Goal: Task Accomplishment & Management: Use online tool/utility

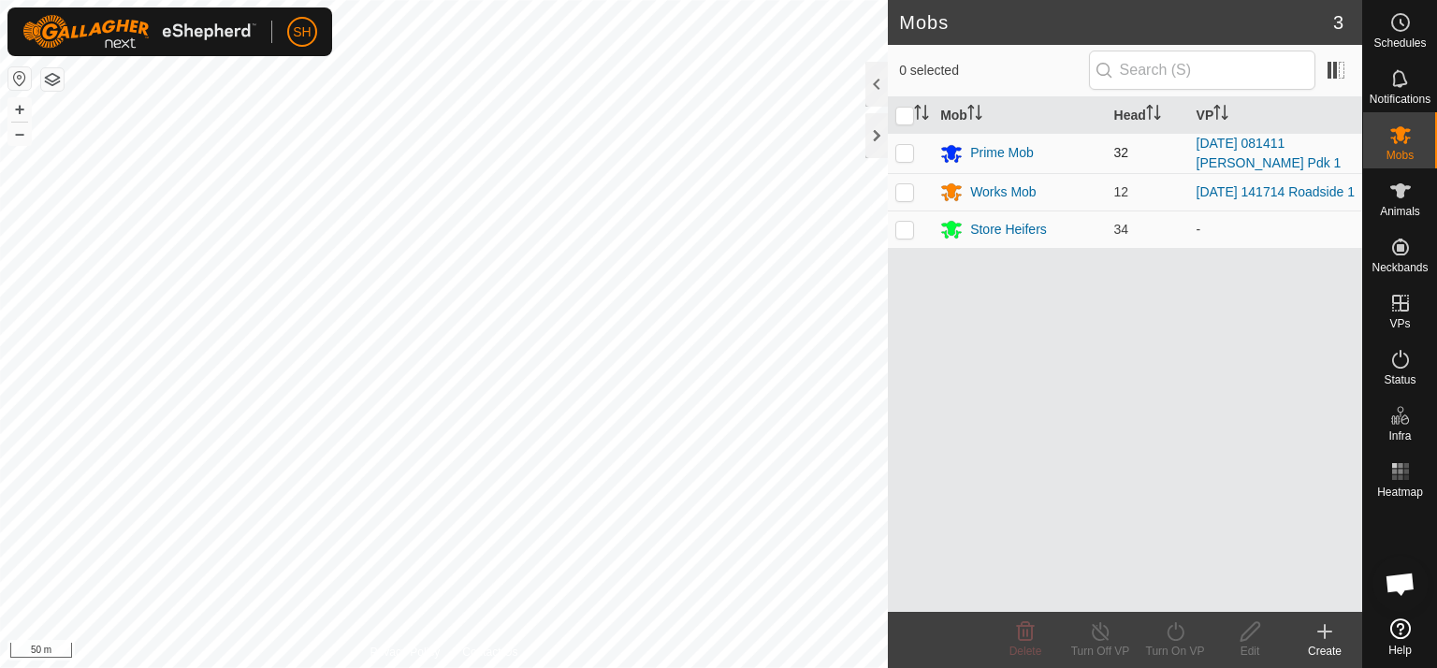
click at [898, 153] on p-checkbox at bounding box center [904, 152] width 19 height 15
checkbox input "true"
click at [1166, 630] on icon at bounding box center [1175, 631] width 23 height 22
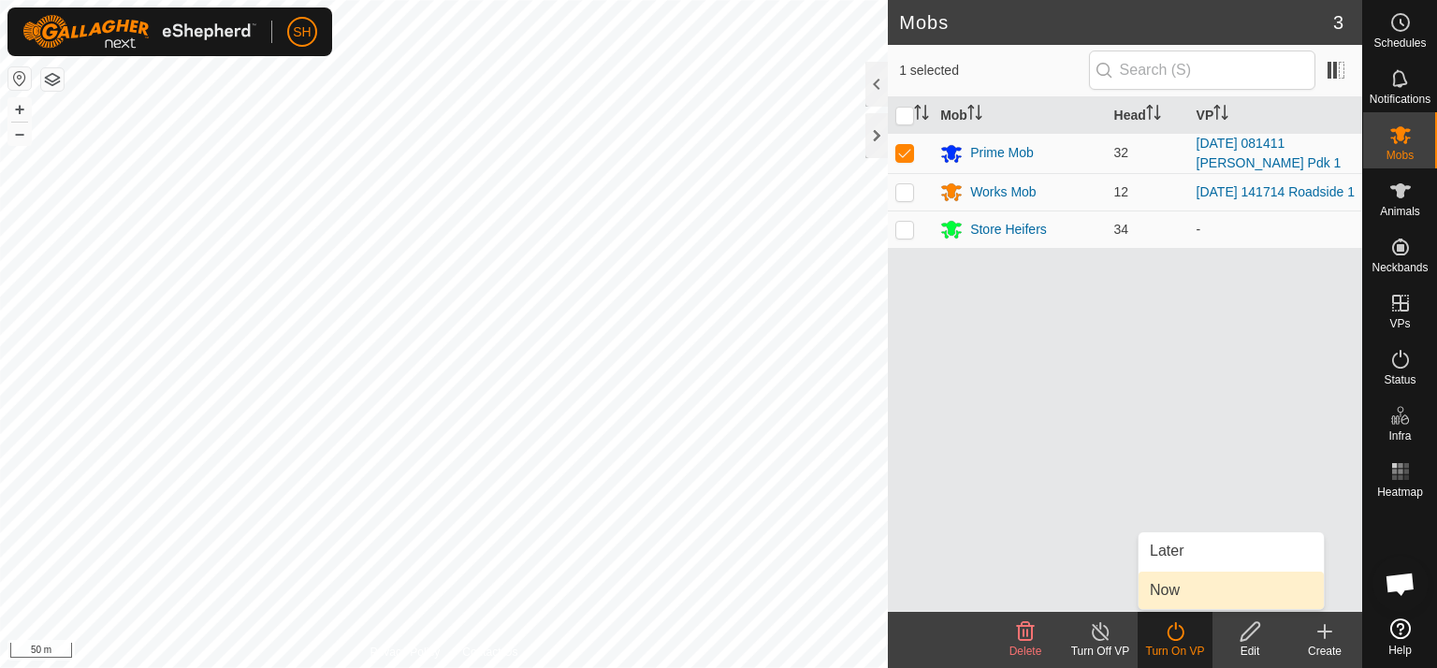
click at [1167, 590] on link "Now" at bounding box center [1231, 590] width 185 height 37
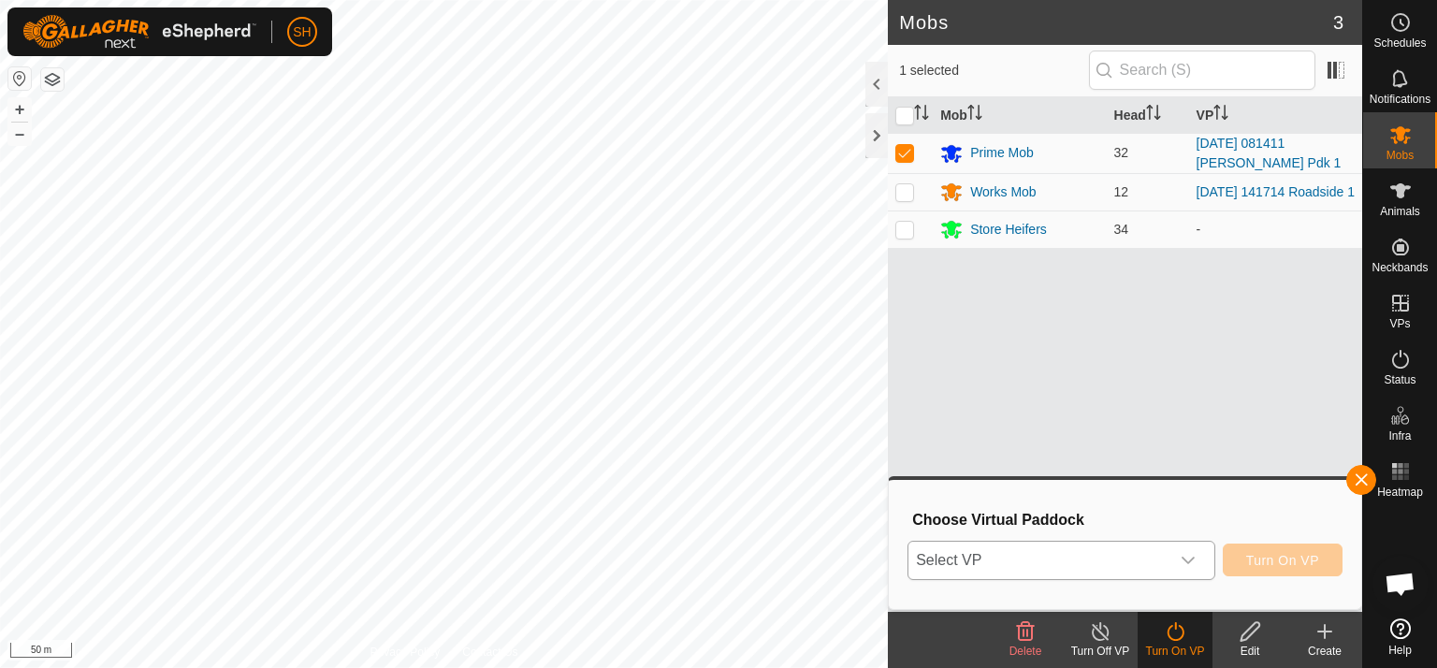
click at [1193, 562] on icon "dropdown trigger" at bounding box center [1188, 560] width 13 height 7
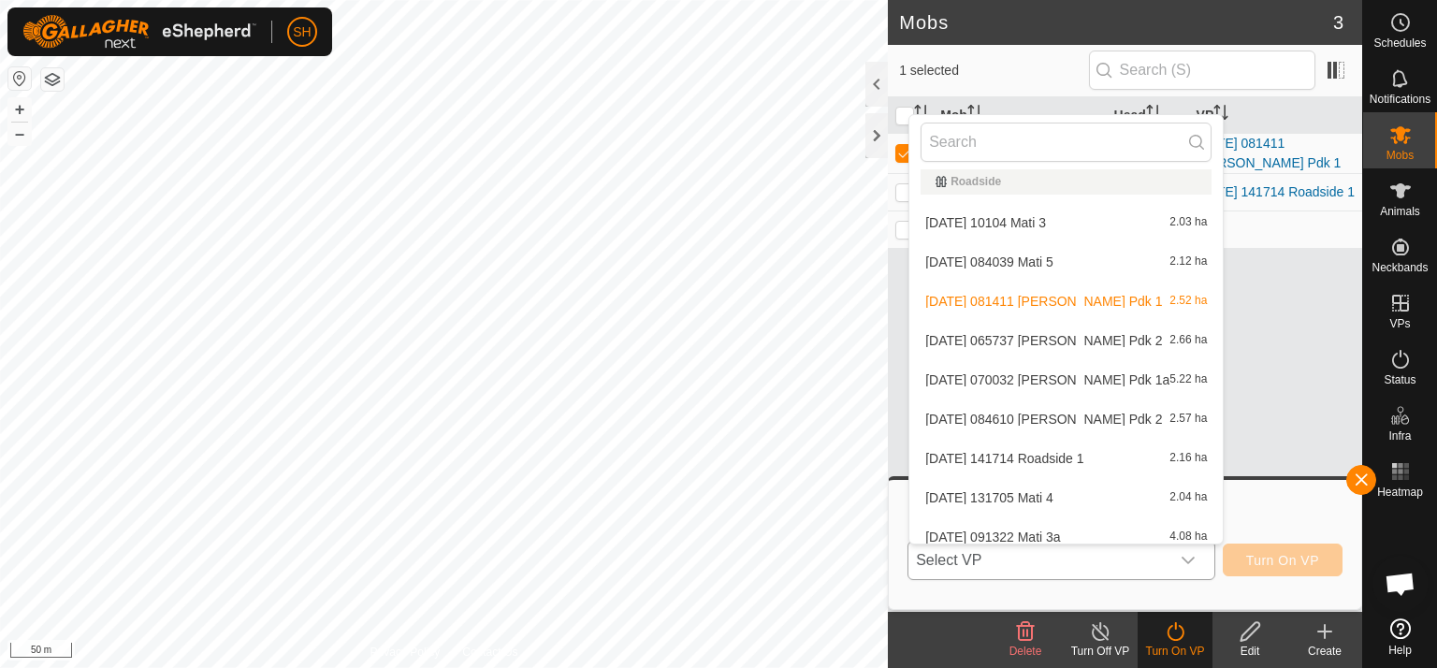
scroll to position [1400, 0]
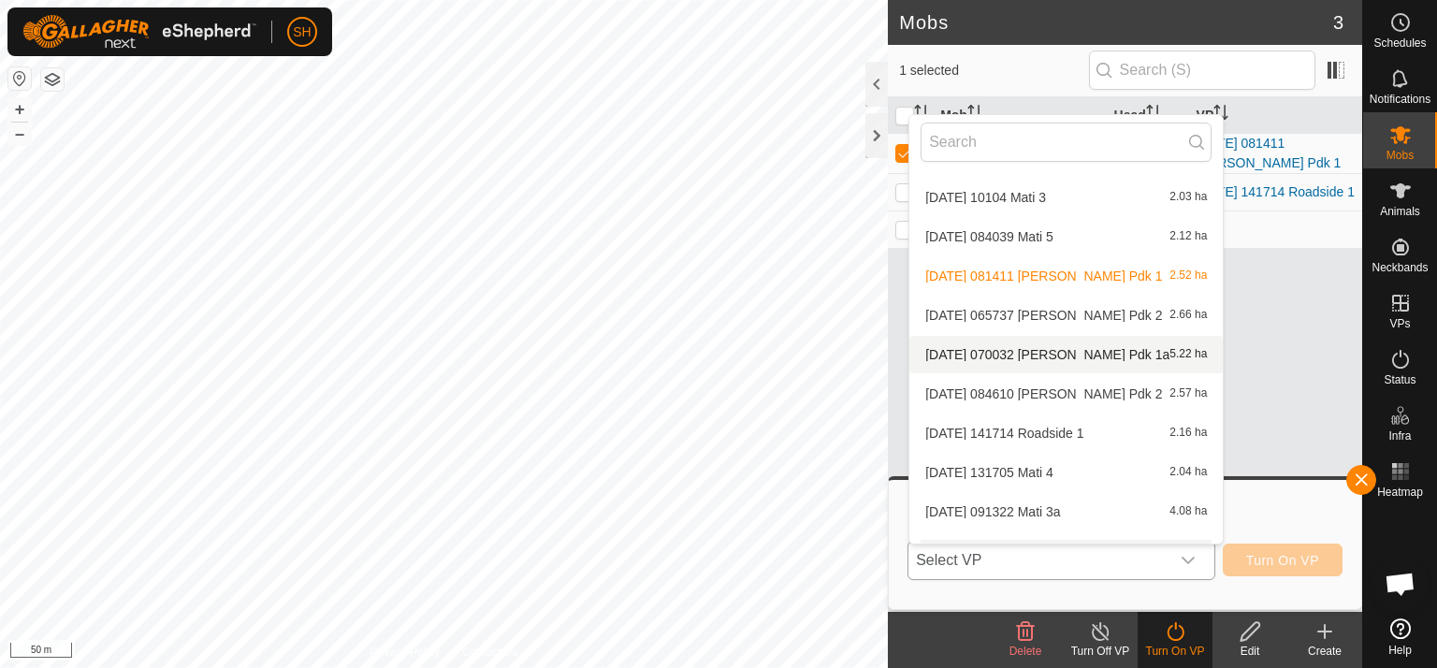
click at [1046, 353] on li "[DATE] 070032 [PERSON_NAME] Pdk 1a 5.22 ha" at bounding box center [1065, 354] width 313 height 37
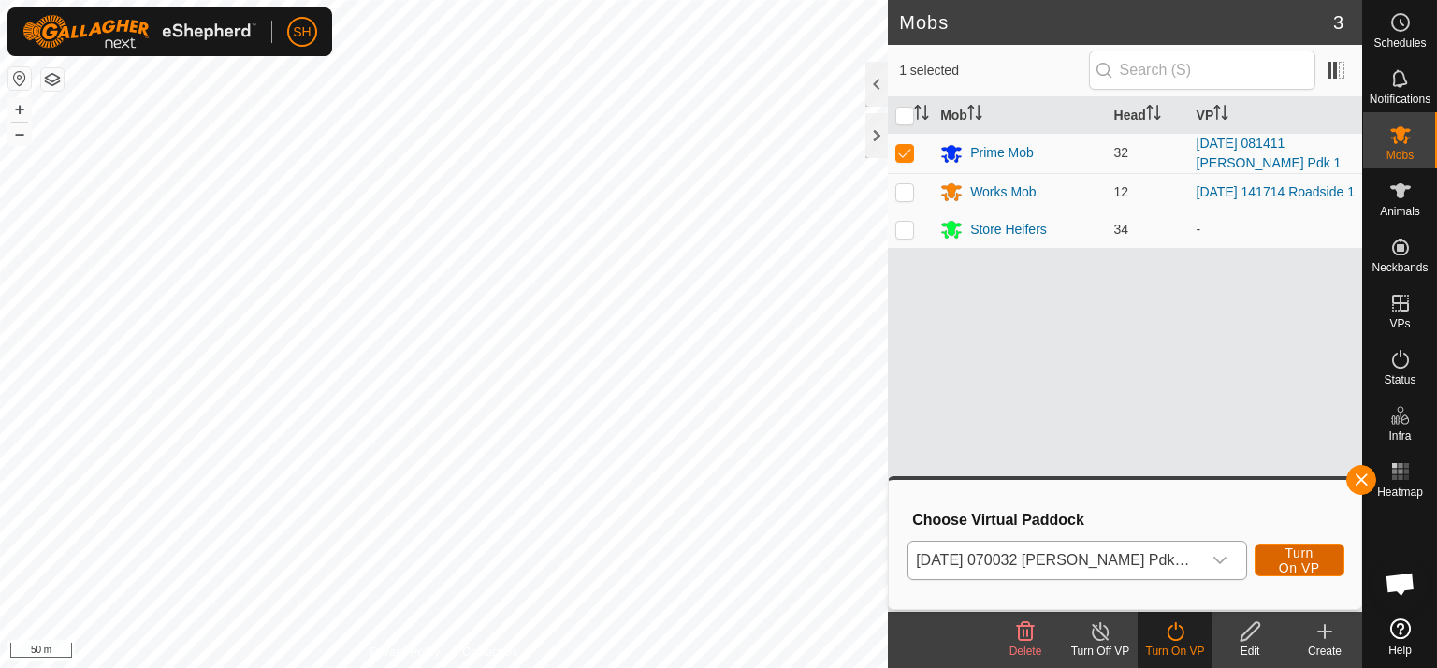
click at [1290, 562] on span "Turn On VP" at bounding box center [1299, 560] width 43 height 30
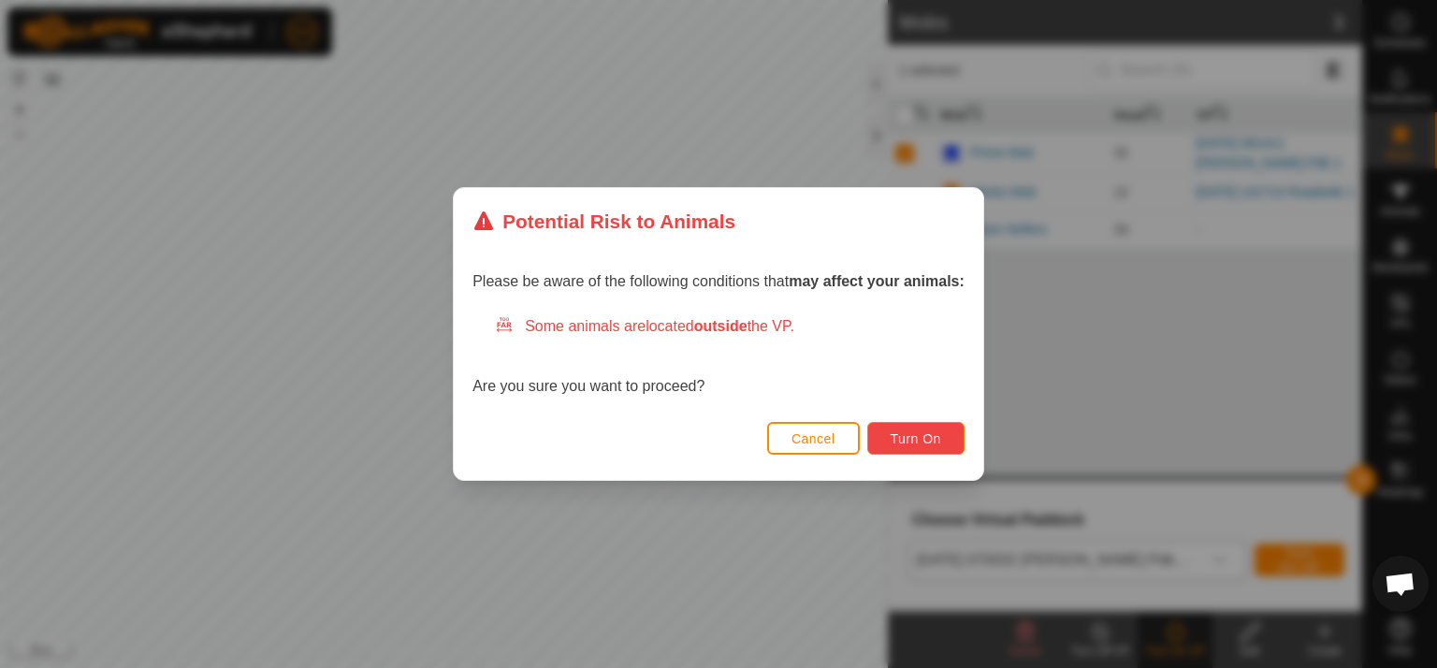
click at [905, 439] on span "Turn On" at bounding box center [916, 438] width 51 height 15
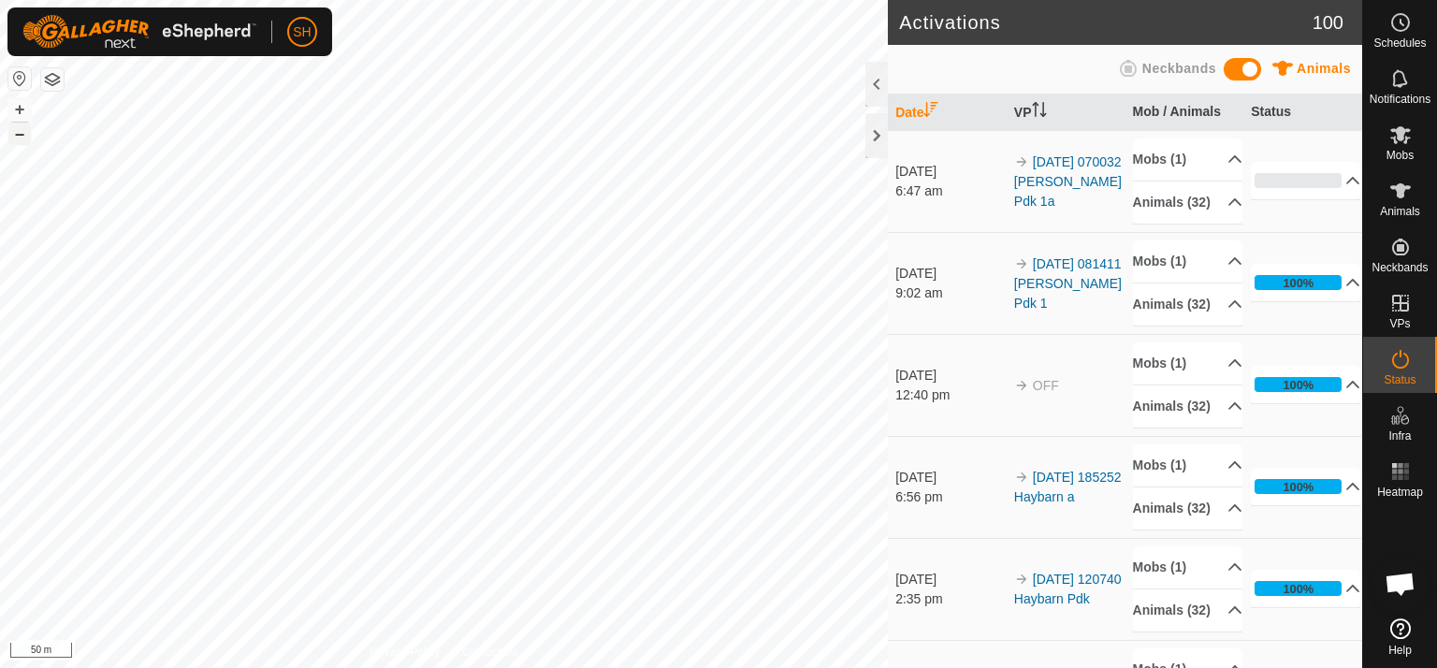
click at [19, 136] on button "–" at bounding box center [19, 134] width 22 height 22
click at [16, 107] on button "+" at bounding box center [19, 109] width 22 height 22
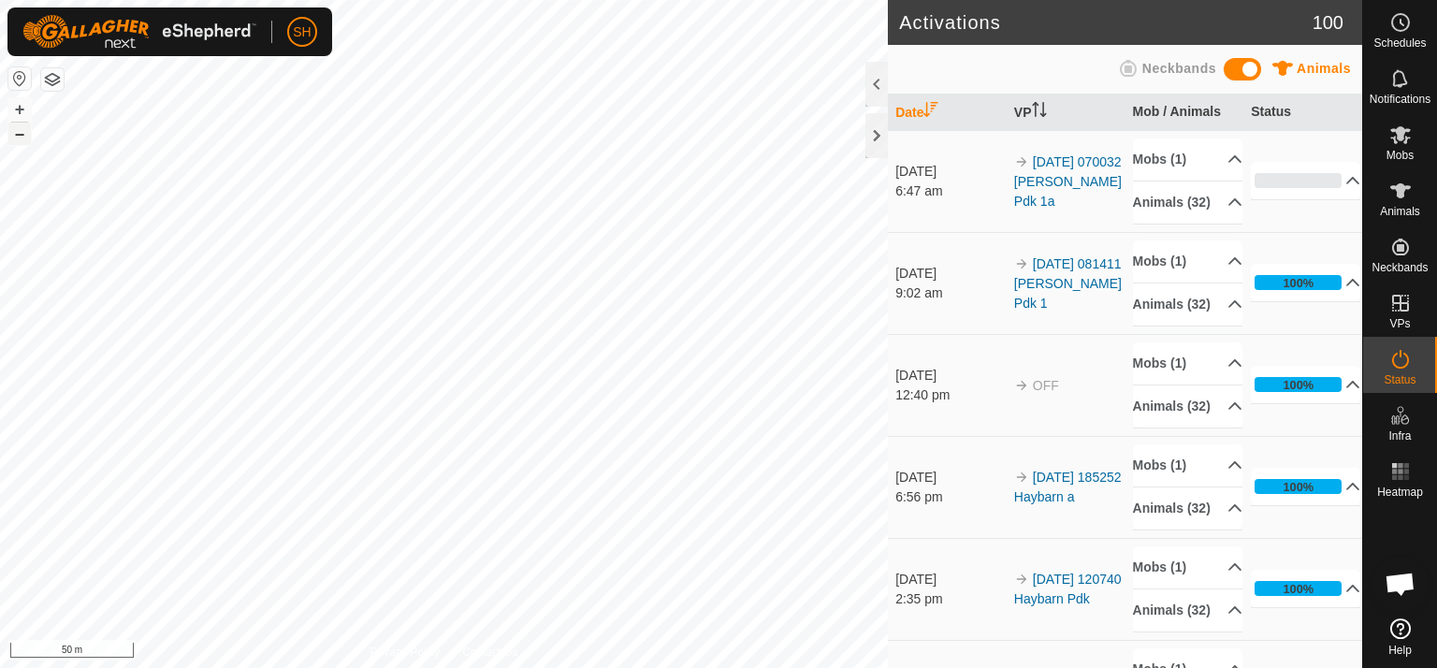
click at [19, 130] on button "–" at bounding box center [19, 134] width 22 height 22
click at [1407, 136] on icon at bounding box center [1400, 135] width 22 height 22
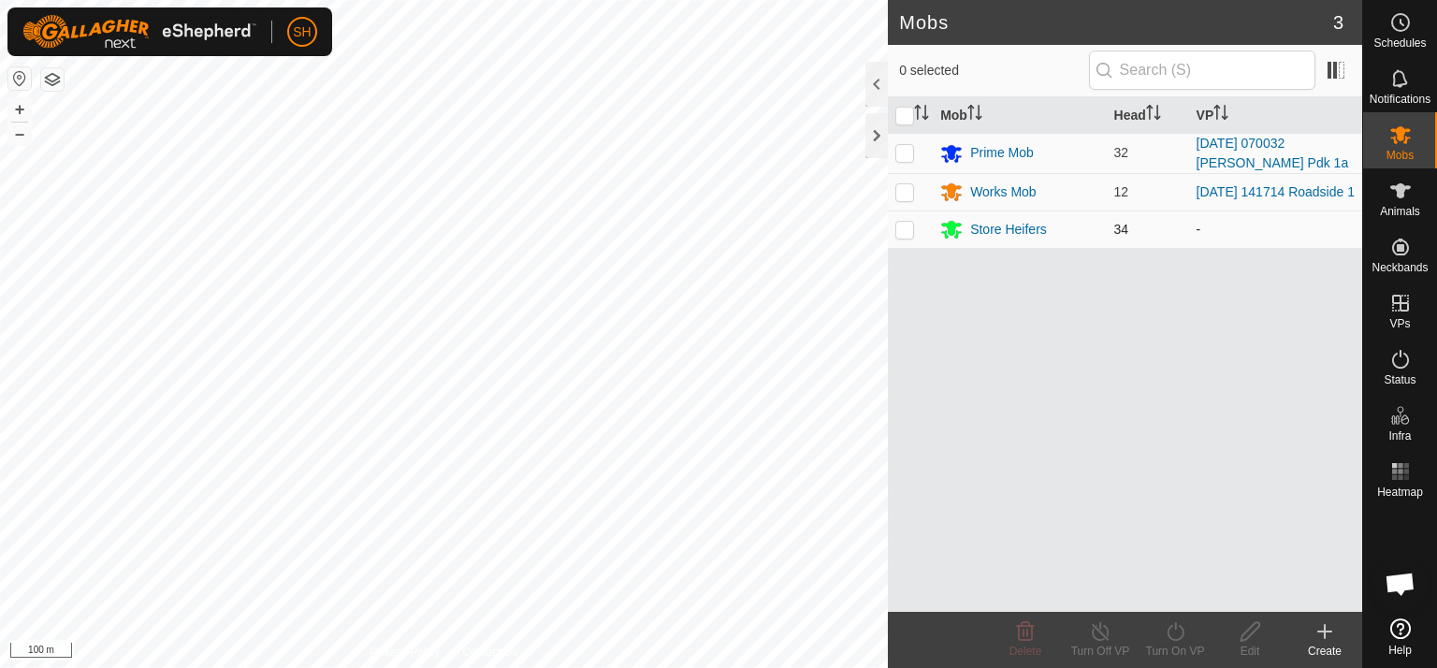
click at [908, 232] on p-checkbox at bounding box center [904, 229] width 19 height 15
checkbox input "true"
click at [1171, 629] on icon at bounding box center [1175, 631] width 23 height 22
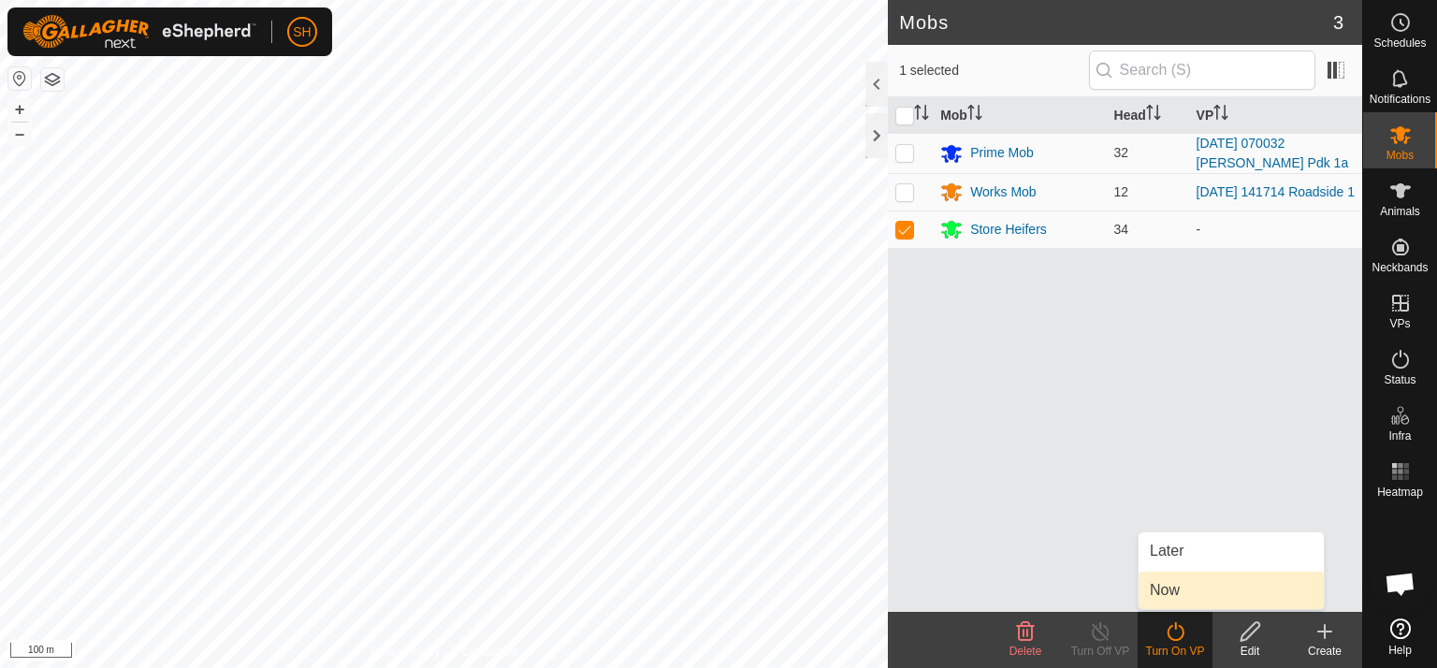
click at [1183, 589] on link "Now" at bounding box center [1231, 590] width 185 height 37
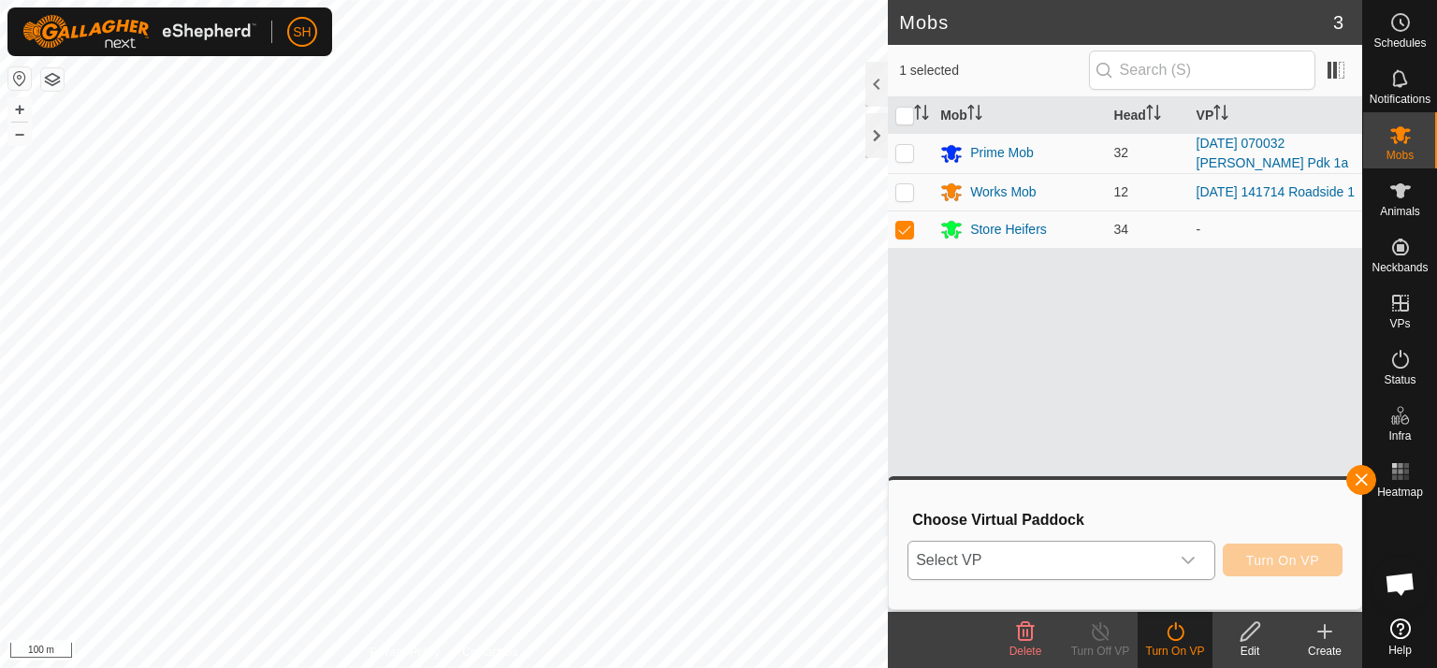
click at [1191, 557] on icon "dropdown trigger" at bounding box center [1188, 560] width 15 height 15
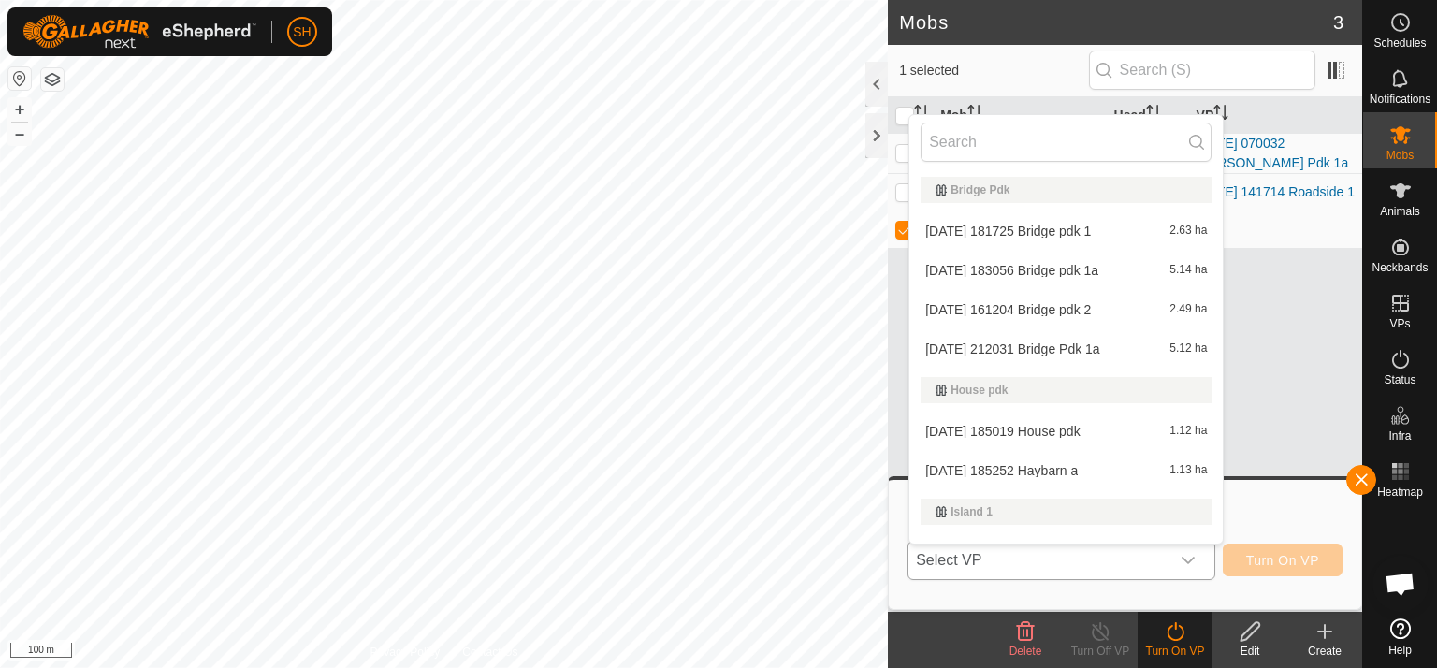
scroll to position [28, 0]
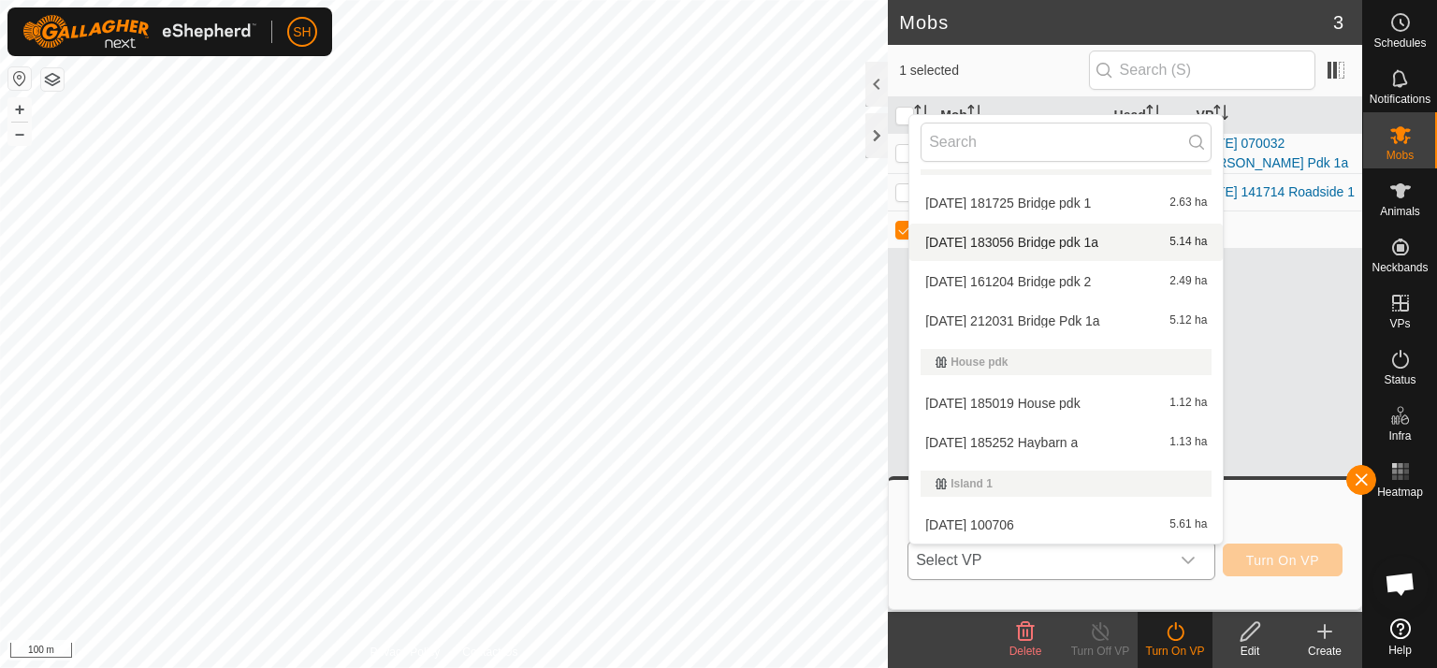
click at [1068, 234] on li "[DATE] 183056 Bridge pdk 1a 5.14 ha" at bounding box center [1065, 242] width 313 height 37
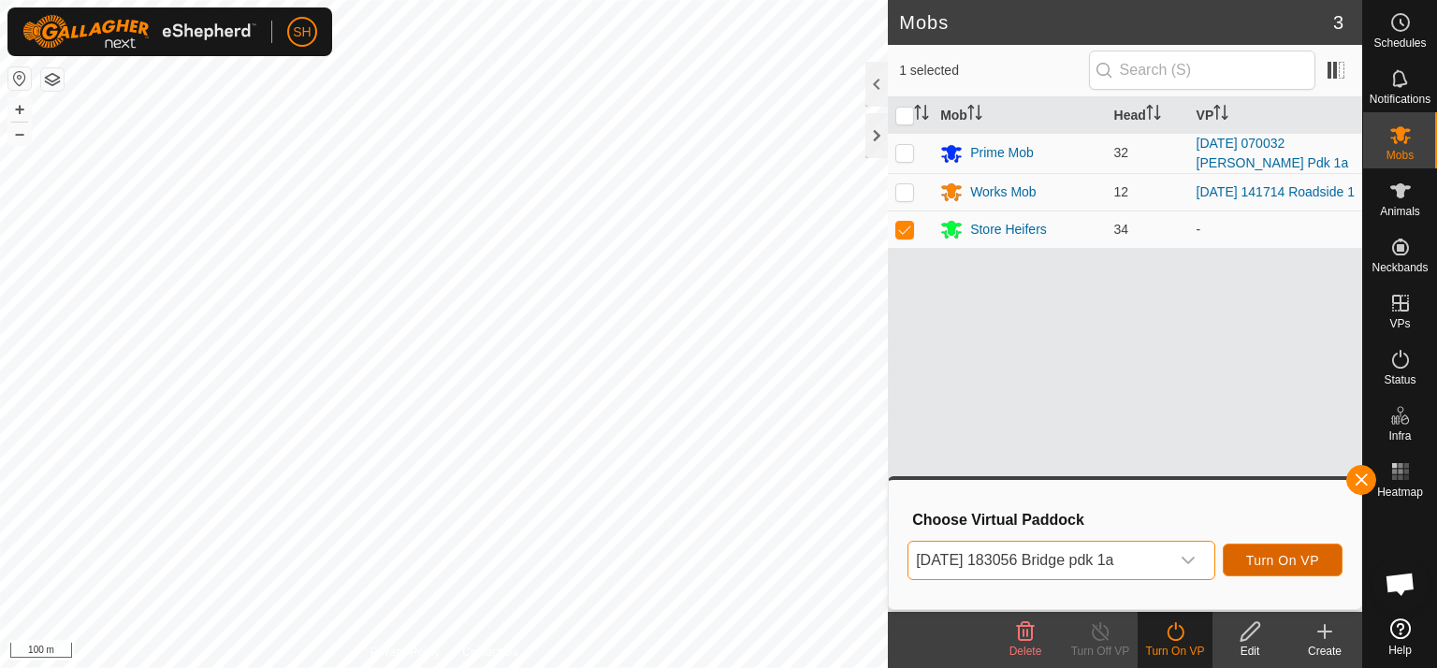
click at [1284, 558] on span "Turn On VP" at bounding box center [1282, 560] width 73 height 15
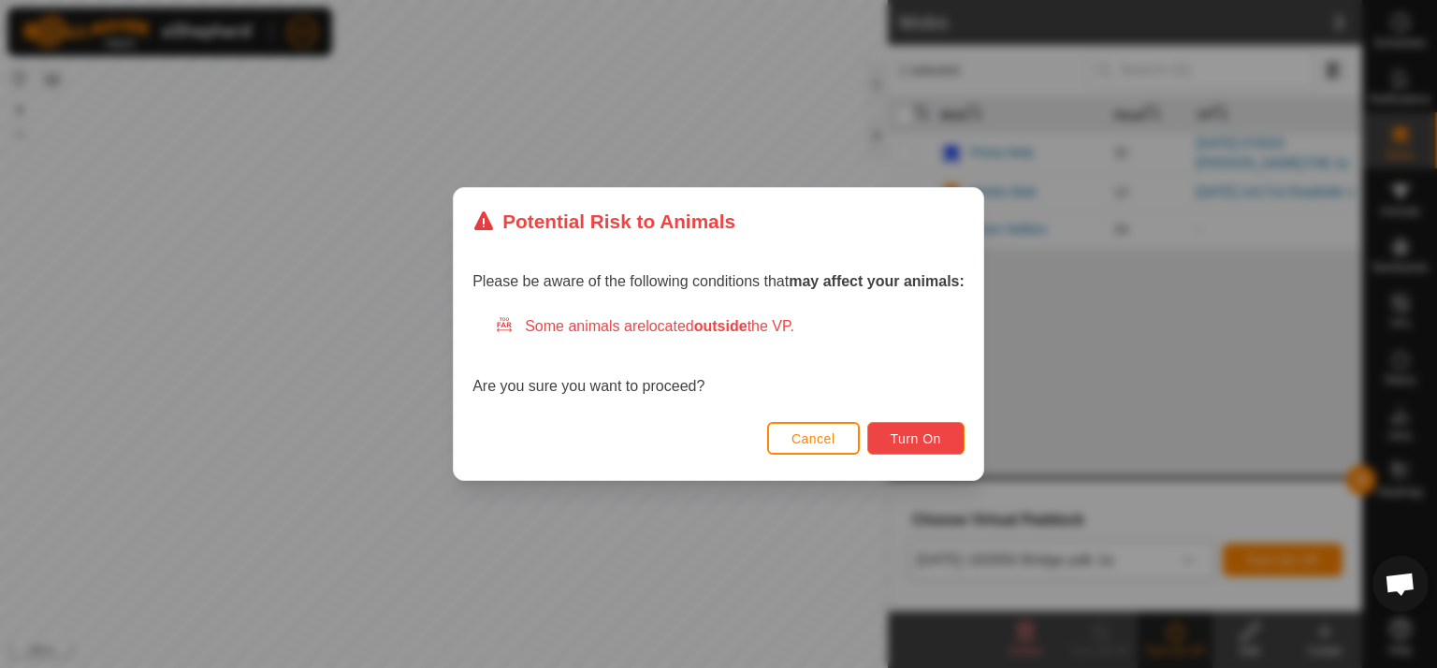
click at [898, 435] on span "Turn On" at bounding box center [916, 438] width 51 height 15
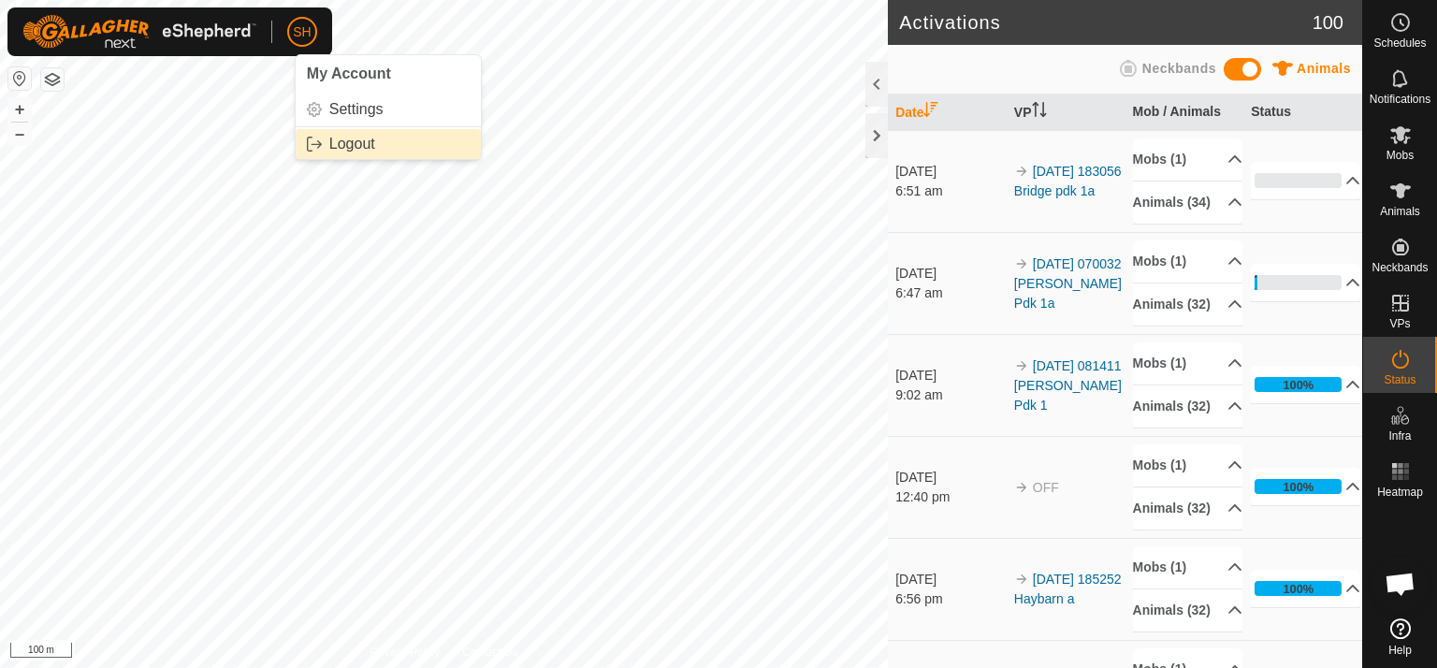
click at [341, 143] on link "Logout" at bounding box center [388, 144] width 185 height 30
